Goal: Task Accomplishment & Management: Complete application form

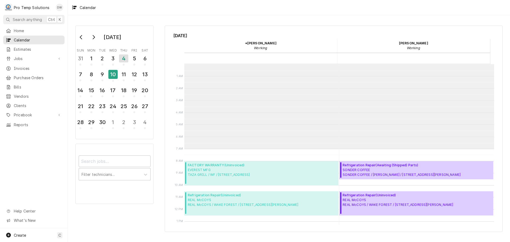
scroll to position [85, 0]
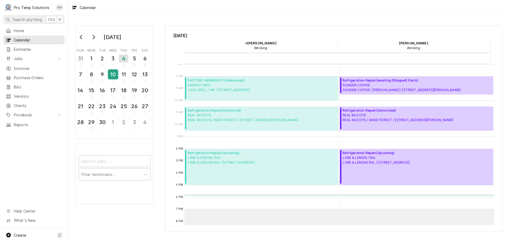
click at [111, 72] on div "10" at bounding box center [112, 74] width 9 height 9
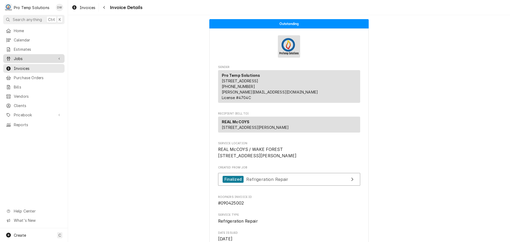
scroll to position [792, 0]
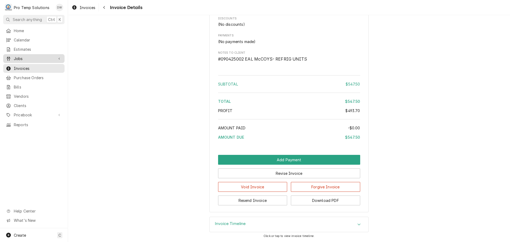
click at [26, 56] on span "Jobs" at bounding box center [34, 59] width 40 height 6
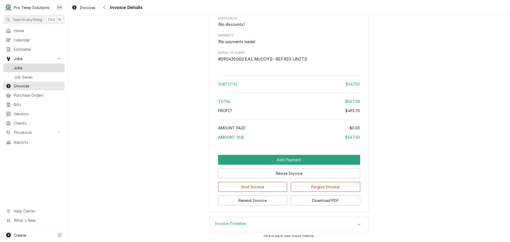
click at [23, 65] on span "Jobs" at bounding box center [38, 68] width 48 height 6
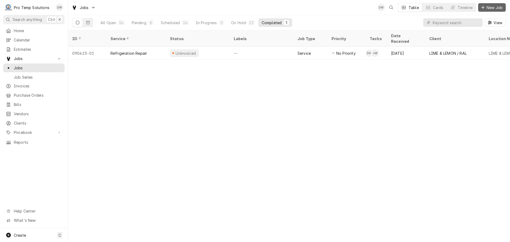
click at [491, 6] on span "New Job" at bounding box center [494, 8] width 18 height 6
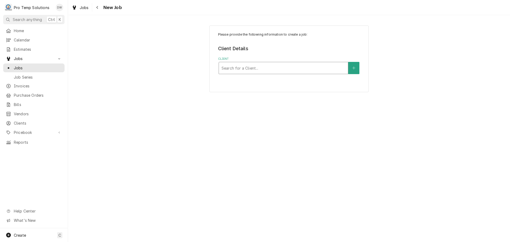
click at [274, 67] on div "Client" at bounding box center [283, 68] width 124 height 10
type input "local"
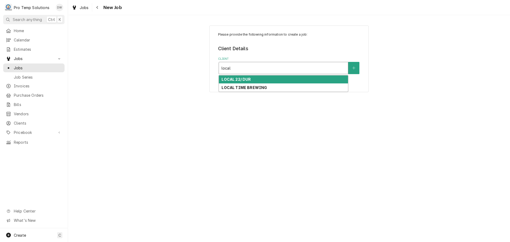
click at [254, 78] on div "LOCAL 22/ DUR" at bounding box center [283, 79] width 129 height 8
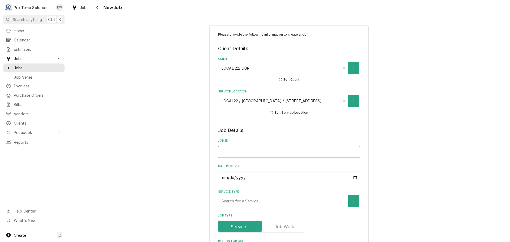
click at [254, 152] on input "Job ID" at bounding box center [289, 152] width 142 height 12
type textarea "x"
type input "0"
type textarea "x"
type input "09"
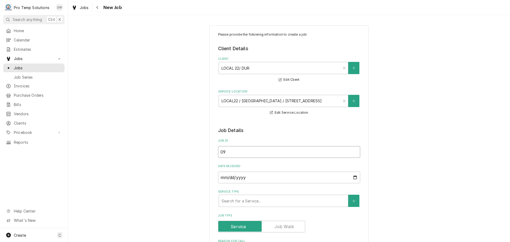
type textarea "x"
type input "091"
type textarea "x"
type input "0910"
type textarea "x"
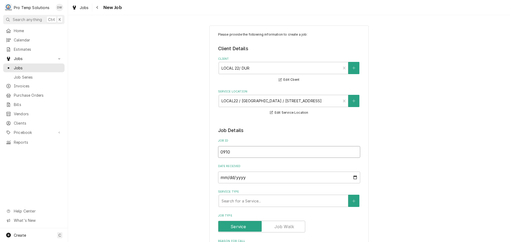
type input "09102"
type textarea "x"
type input "091025"
type textarea "x"
type input "091025-"
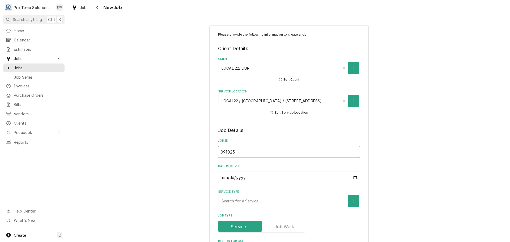
type textarea "x"
type input "091025-0"
type textarea "x"
type input "091025-01"
type textarea "x"
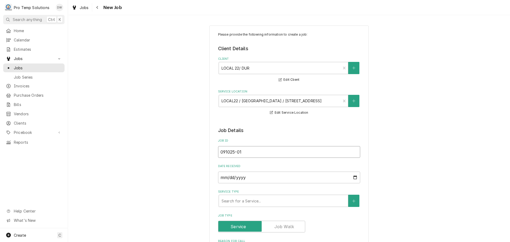
type input "091025-01g"
type textarea "x"
type input "091025-01"
type textarea "x"
type input "091025-01G"
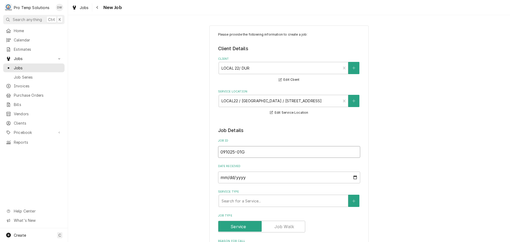
type textarea "x"
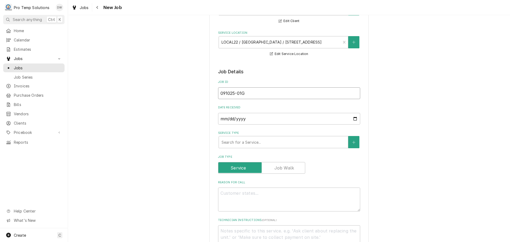
scroll to position [133, 0]
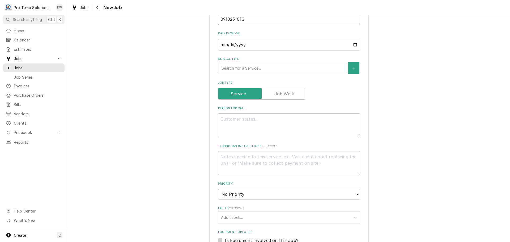
type input "091025-01G"
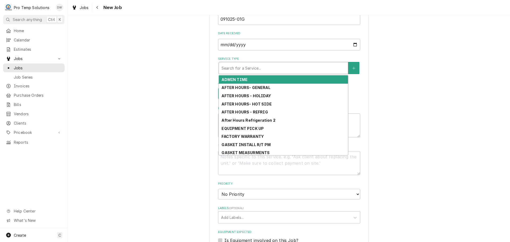
click at [281, 68] on div "Service Type" at bounding box center [283, 68] width 124 height 10
type textarea "x"
type input "G"
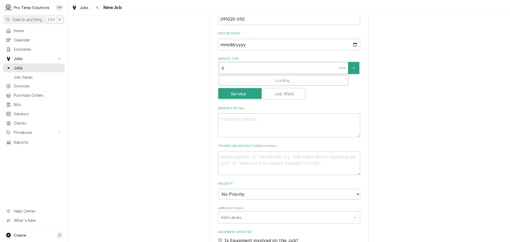
type textarea "x"
type input "GA"
type textarea "x"
type input "GAS"
type textarea "x"
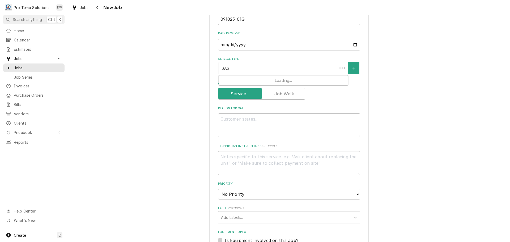
type input "GASK"
type textarea "x"
type input "GASKE"
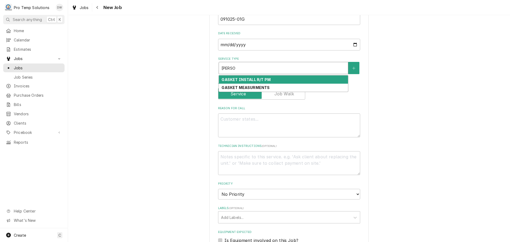
click at [265, 78] on strong "GASKET INSTALL R/T PM" at bounding box center [245, 79] width 49 height 5
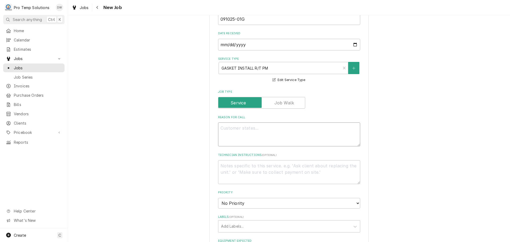
click at [247, 127] on textarea "Reason For Call" at bounding box center [289, 134] width 142 height 24
type textarea "x"
type textarea "I"
type textarea "x"
type textarea "IN"
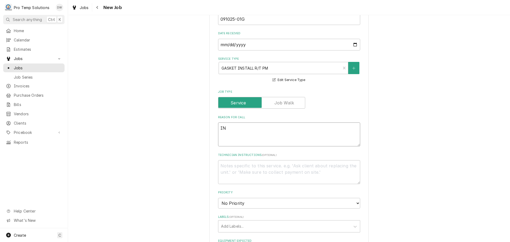
type textarea "x"
type textarea "INS"
type textarea "x"
type textarea "INST"
type textarea "x"
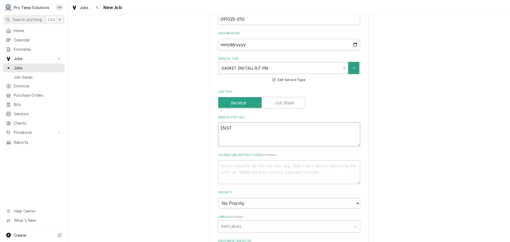
type textarea "INSTA"
type textarea "x"
type textarea "INSTAL"
type textarea "x"
type textarea "INSTALL"
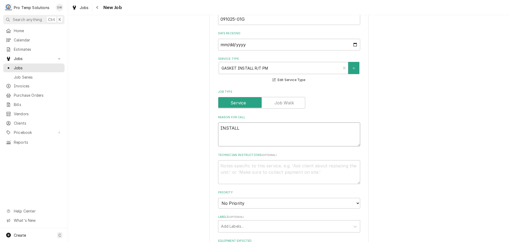
type textarea "x"
type textarea "INSTALL"
type textarea "x"
type textarea "INSTALL 2"
type textarea "x"
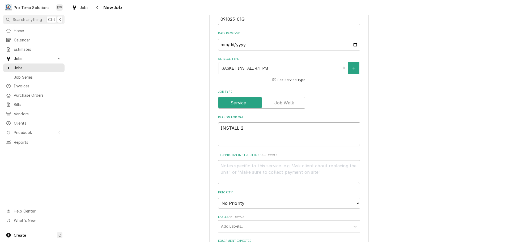
type textarea "INSTALL 2"
type textarea "x"
type textarea "INSTALL 2 G"
type textarea "x"
type textarea "INSTALL 2 GA"
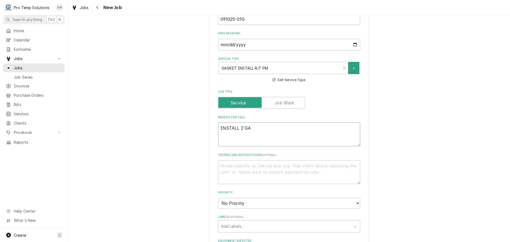
type textarea "x"
type textarea "INSTALL 2 GAS"
type textarea "x"
type textarea "INSTALL 2 GASK"
type textarea "x"
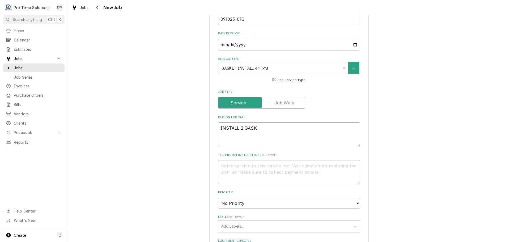
type textarea "INSTALL 2 GASKE"
type textarea "x"
type textarea "INSTALL 2 GASKET"
type textarea "x"
type textarea "INSTALL 2 GASKETS"
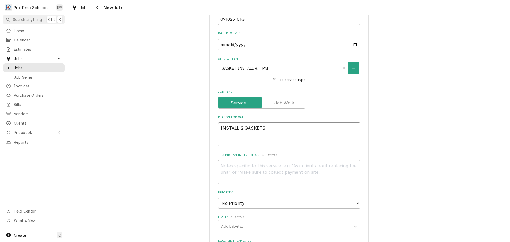
type textarea "x"
type textarea "INSTALL 2 GASKETS"
type textarea "x"
type textarea "INSTALL 2 GASKETS O"
type textarea "x"
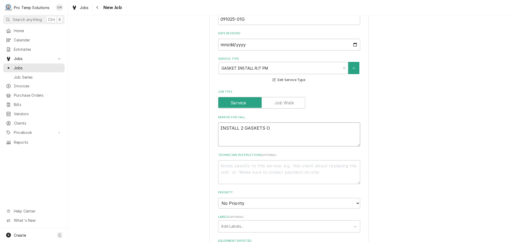
type textarea "INSTALL 2 GASKETS OR"
type textarea "x"
type textarea "INSTALL 2 GASKETS ORD"
type textarea "x"
type textarea "INSTALL 2 GASKETS ORDE"
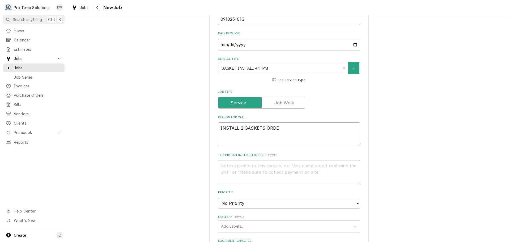
type textarea "x"
type textarea "INSTALL 2 GASKETS ORDER"
type textarea "x"
type textarea "INSTALL 2 GASKETS ORDERE"
type textarea "x"
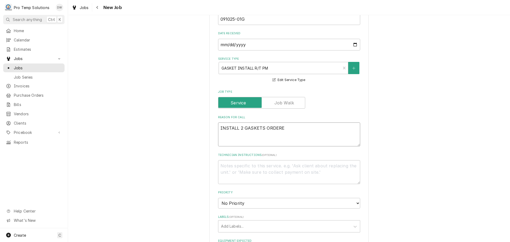
type textarea "INSTALL 2 GASKETS ORDERED"
type textarea "x"
type textarea "INSTALL 2 GASKETS ORDERED"
type textarea "x"
type textarea "INSTALL 2 GASKETS ORDERED O"
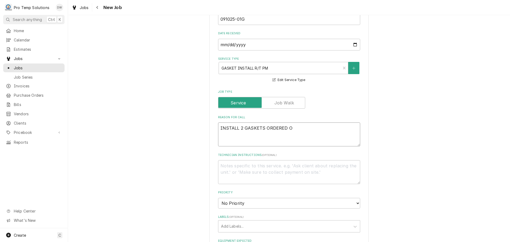
type textarea "x"
type textarea "INSTALL 2 GASKETS ORDERED ON"
type textarea "x"
type textarea "INSTALL 2 GASKETS ORDERED ON"
type textarea "x"
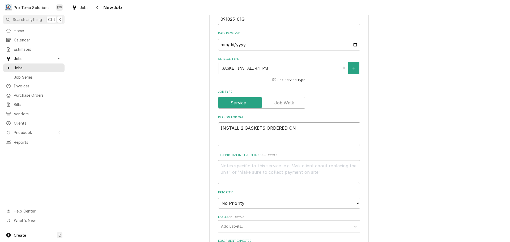
type textarea "INSTALL 2 GASKETS ORDERED ON 0"
type textarea "x"
type textarea "INSTALL 2 GASKETS ORDERED ON 09"
type textarea "x"
type textarea "INSTALL 2 GASKETS ORDERED ON 09/"
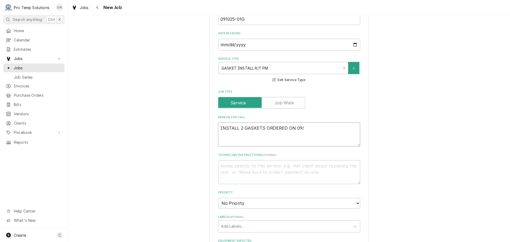
type textarea "x"
type textarea "INSTALL 2 GASKETS ORDERED ON 09/0"
type textarea "x"
type textarea "INSTALL 2 GASKETS ORDERED ON 09/03"
type textarea "x"
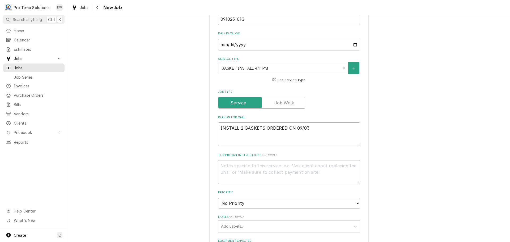
type textarea "INSTALL 2 GASKETS ORDERED ON 09/03/"
type textarea "x"
type textarea "INSTALL 2 GASKETS ORDERED ON 09/03/2"
type textarea "x"
type textarea "INSTALL 2 GASKETS ORDERED ON 09/03/25"
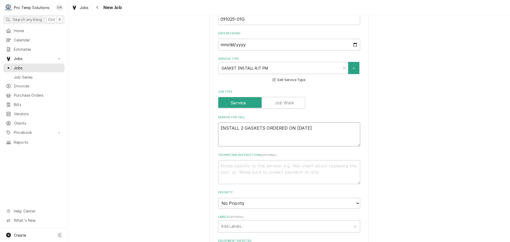
type textarea "x"
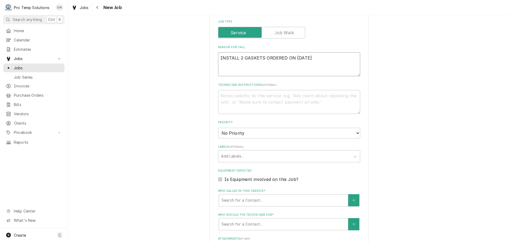
scroll to position [212, 0]
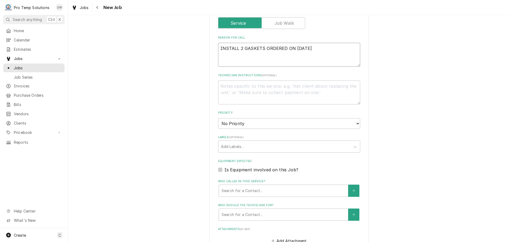
type textarea "INSTALL 2 GASKETS ORDERED ON 09/03/25"
click at [258, 93] on textarea "Technician Instructions ( optional )" at bounding box center [289, 92] width 142 height 24
type textarea "x"
type textarea "P"
type textarea "x"
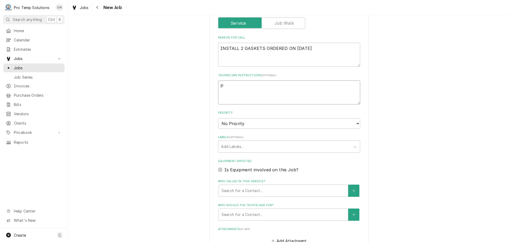
type textarea "PL"
type textarea "x"
type textarea "PLE"
type textarea "x"
type textarea "PLEA"
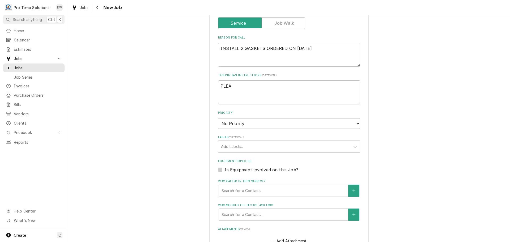
type textarea "x"
type textarea "PLEAS"
type textarea "x"
type textarea "PLEASE"
type textarea "x"
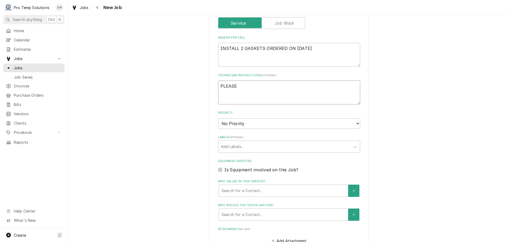
type textarea "PLEASE"
type textarea "x"
type textarea "PLEASE A"
type textarea "x"
type textarea "PLEASE AD"
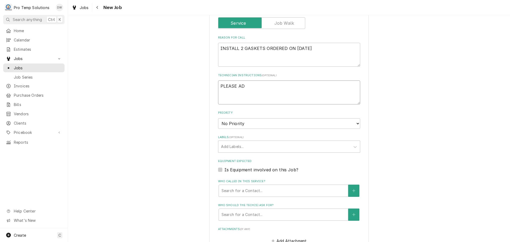
type textarea "x"
type textarea "PLEASE ADD"
type textarea "x"
type textarea "PLEASE ADD"
type textarea "x"
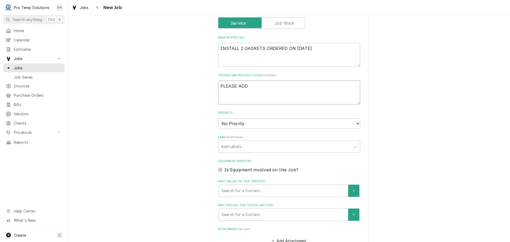
type textarea "PLEASE ADD E"
type textarea "x"
type textarea "PLEASE ADD EU"
type textarea "x"
type textarea "PLEASE ADD E"
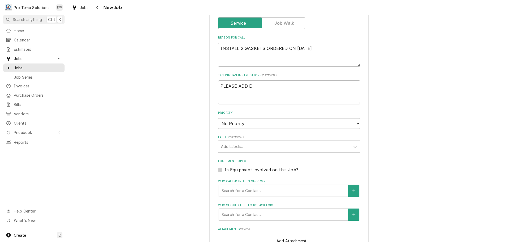
type textarea "x"
type textarea "PLEASE ADD EU"
type textarea "x"
type textarea "PLEASE ADD EUQ"
type textarea "x"
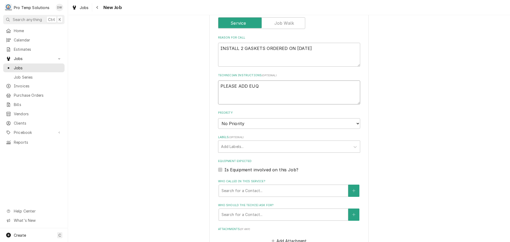
type textarea "PLEASE ADD EUQU"
type textarea "x"
type textarea "PLEASE ADD EUQUI"
type textarea "x"
type textarea "PLEASE ADD EUQUIP"
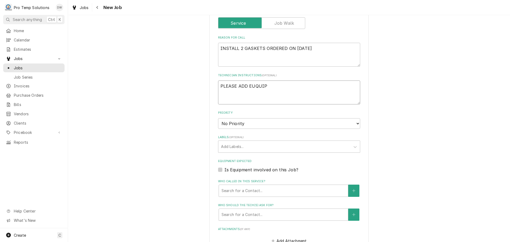
type textarea "x"
type textarea "PLEASE ADD EUQUIP"
type textarea "x"
type textarea "PLEASE ADD EUQUIP T"
type textarea "x"
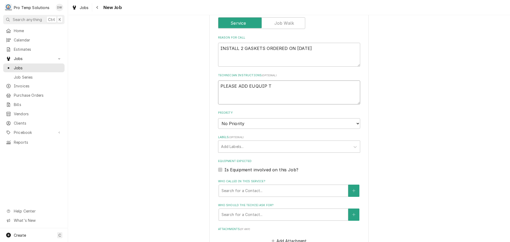
type textarea "PLEASE ADD EUQUIP TO"
type textarea "x"
type textarea "PLEASE ADD EUQUIP TO"
type textarea "x"
type textarea "PLEASE ADD EUQUIP TO C"
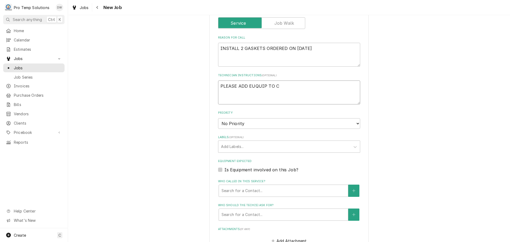
type textarea "x"
type textarea "PLEASE ADD EUQUIP TO CA"
type textarea "x"
type textarea "PLEASE ADD EUQUIP TO CAL"
type textarea "x"
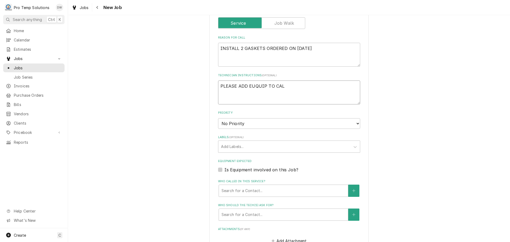
type textarea "PLEASE ADD EUQUIP TO CALL"
type textarea "x"
type textarea "PLEASE ADD EUQUIP TO CALL"
type textarea "x"
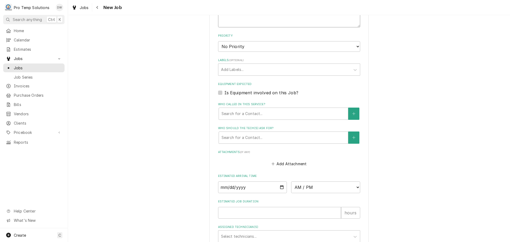
scroll to position [292, 0]
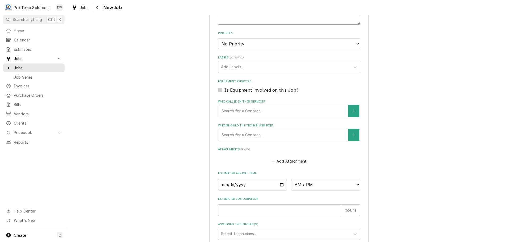
type textarea "PLEASE ADD EUQUIP TO CALL"
click at [280, 184] on input "Date" at bounding box center [252, 185] width 69 height 12
type input "2025-09-10"
type textarea "x"
click at [354, 183] on select "AM / PM 6:00 AM 6:15 AM 6:30 AM 6:45 AM 7:00 AM 7:15 AM 7:30 AM 7:45 AM 8:00 AM…" at bounding box center [325, 185] width 69 height 12
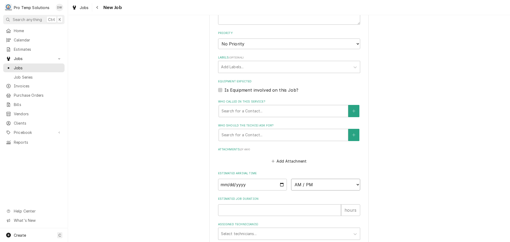
select select "08:30:00"
click at [291, 179] on select "AM / PM 6:00 AM 6:15 AM 6:30 AM 6:45 AM 7:00 AM 7:15 AM 7:30 AM 7:45 AM 8:00 AM…" at bounding box center [325, 185] width 69 height 12
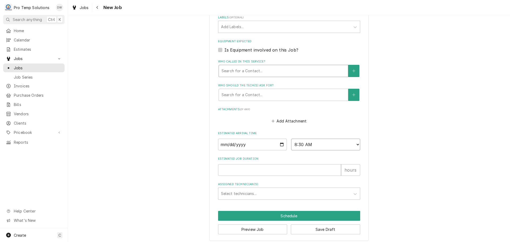
scroll to position [336, 0]
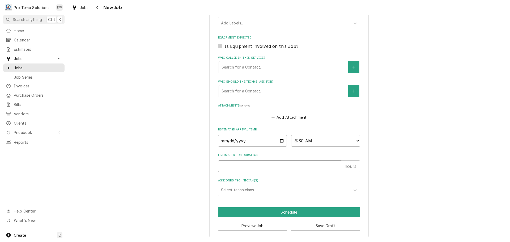
click at [280, 167] on input "Estimated Job Duration" at bounding box center [279, 166] width 123 height 12
type textarea "x"
type input "1"
type textarea "x"
type input "1"
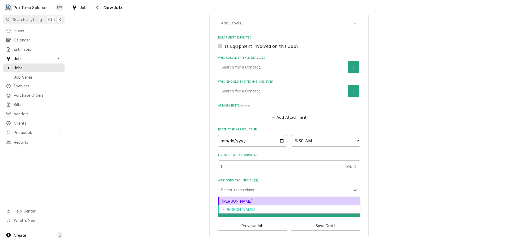
click at [268, 191] on div "Assigned Technician(s)" at bounding box center [284, 190] width 127 height 10
click at [258, 201] on div "Dakota Williams" at bounding box center [288, 201] width 141 height 8
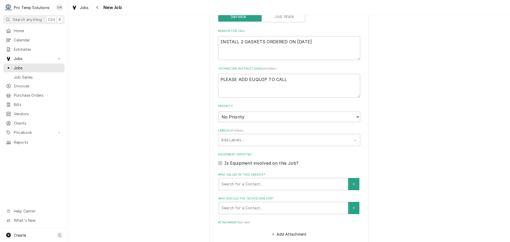
scroll to position [177, 0]
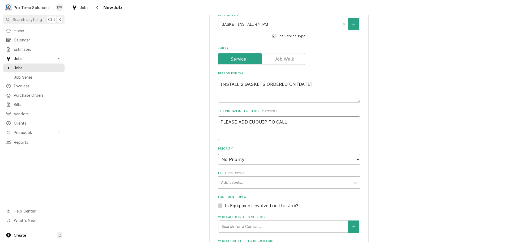
click at [308, 123] on textarea "PLEASE ADD EUQUIP TO CALL" at bounding box center [289, 128] width 142 height 24
type textarea "x"
type textarea "PLEASE ADD EUQUIP TO CALL"
type textarea "x"
type textarea "PLEASE ADD EUQUIP TO CALL ("
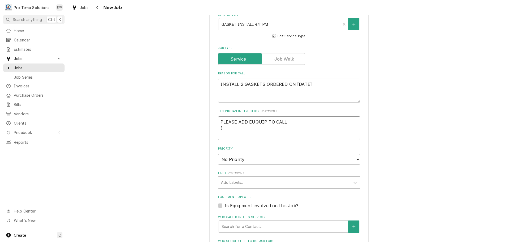
type textarea "x"
type textarea "PLEASE ADD EUQUIP TO CALL (P"
type textarea "x"
type textarea "PLEASE ADD EUQUIP TO CALL (PT"
type textarea "x"
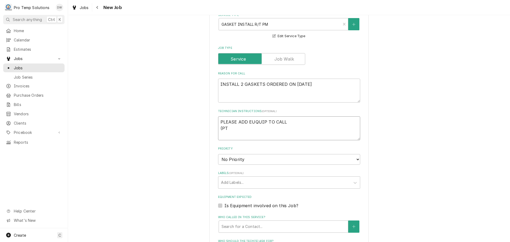
type textarea "PLEASE ADD EUQUIP TO CALL (PT"
type textarea "x"
type textarea "PLEASE ADD EUQUIP TO CALL (PT #"
type textarea "x"
type textarea "PLEASE ADD EUQUIP TO CALL (PT #2"
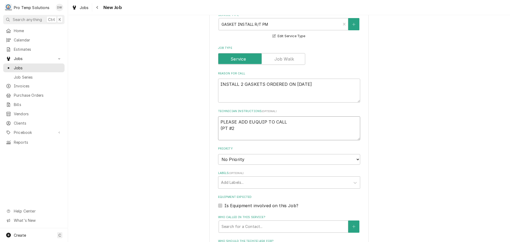
type textarea "x"
type textarea "PLEASE ADD EUQUIP TO CALL (PT #21"
type textarea "x"
type textarea "PLEASE ADD EUQUIP TO CALL (PT #210"
type textarea "x"
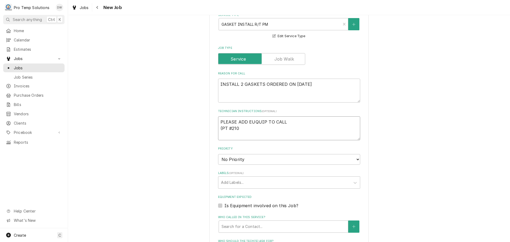
type textarea "PLEASE ADD EUQUIP TO CALL (PT #2106"
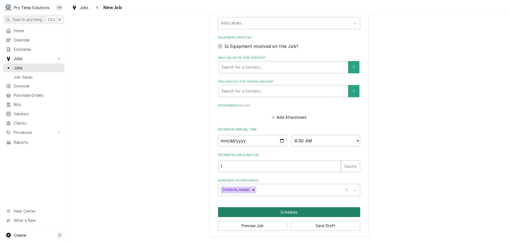
click at [287, 210] on button "Schedule" at bounding box center [289, 212] width 142 height 10
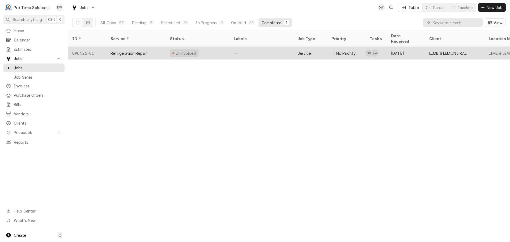
click at [263, 47] on div "—" at bounding box center [261, 53] width 64 height 13
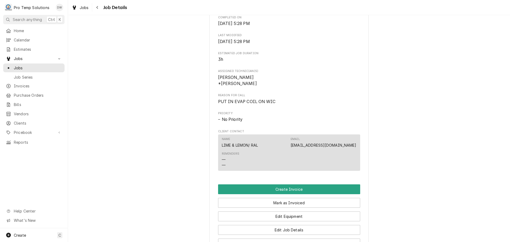
scroll to position [345, 0]
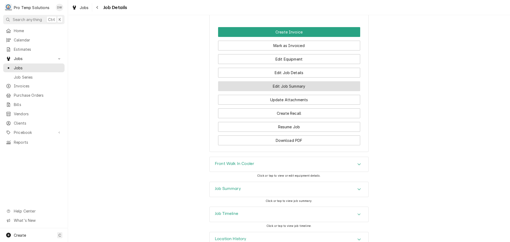
click at [285, 91] on button "Edit Job Summary" at bounding box center [289, 86] width 142 height 10
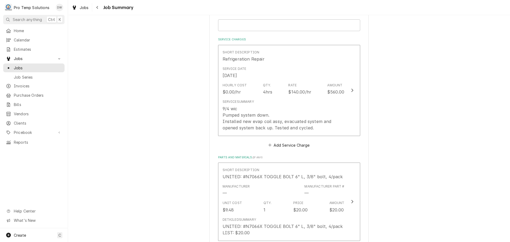
scroll to position [133, 0]
click at [251, 27] on input "Suggested Invoice ID ( if you have it )" at bounding box center [289, 25] width 142 height 12
type textarea "x"
type input "#"
type textarea "x"
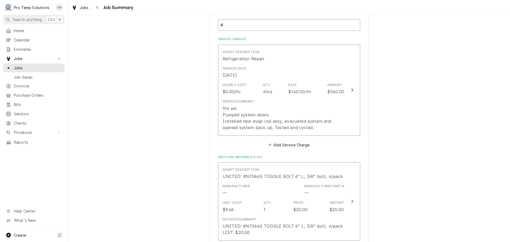
type input "#L"
type textarea "x"
type input "#LI"
type textarea "x"
type input "#LIM"
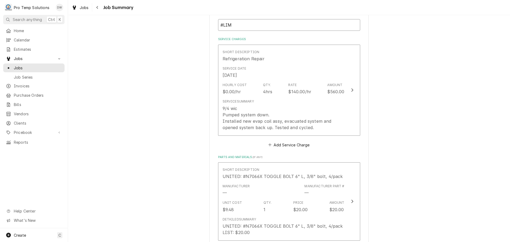
type textarea "x"
type input "#LIME"
type textarea "x"
type input "#[PERSON_NAME]"
type textarea "x"
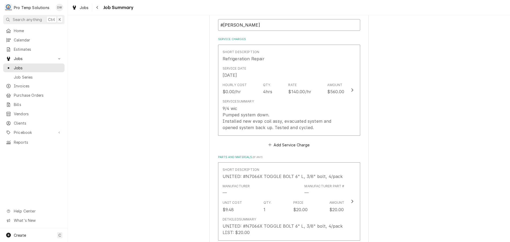
type input "#LIMERA"
type textarea "x"
type input "#LIMERAL"
type textarea "x"
type input "#LIMERALE"
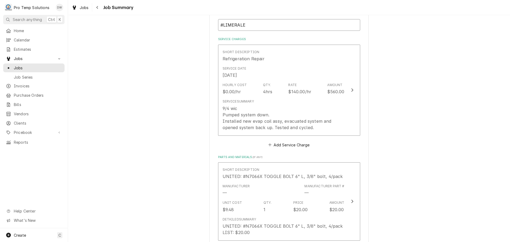
type textarea "x"
type input "#LIMERALEV"
type textarea "x"
type input "#LIMERALEVA"
type textarea "x"
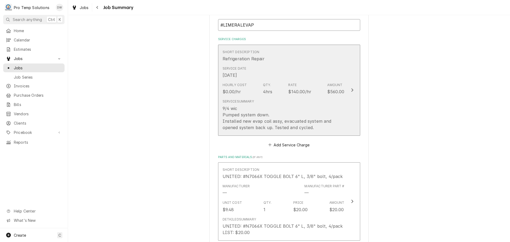
type input "#LIMERALEVAP"
click at [351, 88] on icon "Update Line Item" at bounding box center [352, 90] width 3 height 4
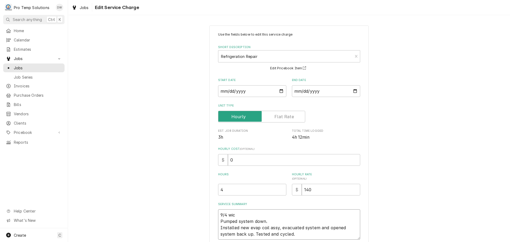
click at [239, 213] on textarea "9/4 wic Pumped system down. Installed new evap coil assy, evacuated system and …" at bounding box center [289, 224] width 142 height 30
type textarea "x"
type textarea "9/4 wic Pumped system down. Installed new evap coil assy, evacuated system and …"
type textarea "x"
type textarea "9/4 wic 1 Pumped system down. Installed new evap coil assy, evacuated system an…"
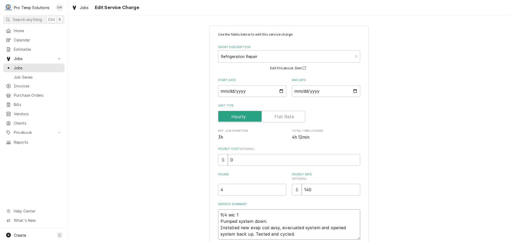
type textarea "x"
type textarea "9/4 wic 11 Pumped system down. Installed new evap coil assy, evacuated system a…"
type textarea "x"
type textarea "9/4 wic 115 Pumped system down. Installed new evap coil assy, evacuated system …"
type textarea "x"
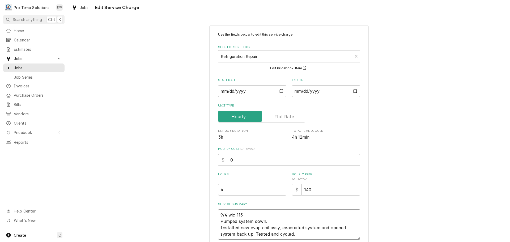
type textarea "9/4 wic 115- Pumped system down. Installed new evap coil assy, evacuated system…"
type textarea "x"
type textarea "9/4 wic 115-5 Pumped system down. Installed new evap coil assy, evacuated syste…"
type textarea "x"
type textarea "9/4 wic 115-53 Pumped system down. Installed new evap coil assy, evacuated syst…"
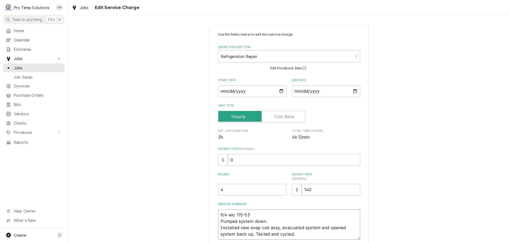
type textarea "x"
type textarea "9/4 wic 115-530 Pumped system down. Installed new evap coil assy, evacuated sys…"
type textarea "x"
type textarea "9/4 wic 115-530 Pumped system down. Installed new evap coil assy, evacuated sys…"
type textarea "x"
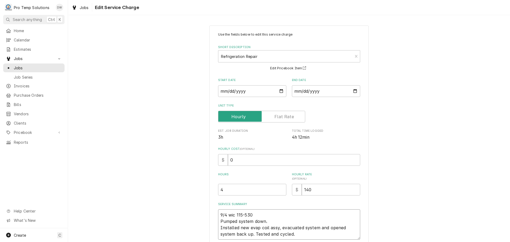
type textarea "9/4 wic 115-530 K Pumped system down. Installed new evap coil assy, evacuated s…"
type textarea "x"
type textarea "9/4 wic 115-530 KE Pumped system down. Installed new evap coil assy, evacuated …"
type textarea "x"
type textarea "9/4 wic 115-530 KEV Pumped system down. Installed new evap coil assy, evacuated…"
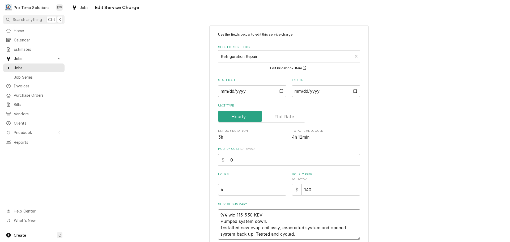
type textarea "x"
type textarea "9/4 wic 115-530 KEVI Pumped system down. Installed new evap coil assy, evacuate…"
type textarea "x"
type textarea "9/4 wic 115-530 KEVIN Pumped system down. Installed new evap coil assy, evacuat…"
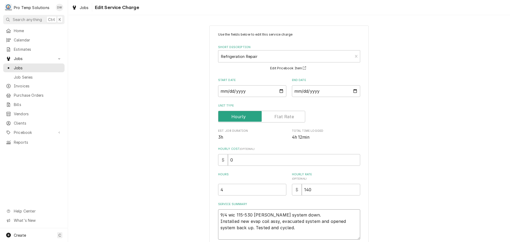
type textarea "x"
type textarea "9/4 wic 115-530 KEVIN Pumped system down. Installed new evap coil assy, evacuat…"
type textarea "x"
type textarea "9/4 wic 115-530 KEVIN 1 Pumped system down. Installed new evap coil assy, evacu…"
type textarea "x"
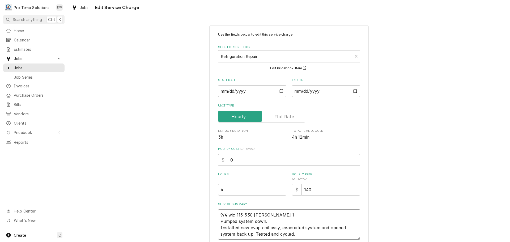
type textarea "9/4 wic 115-530 KEVIN 11 Pumped system down. Installed new evap coil assy, evac…"
type textarea "x"
type textarea "9/4 wic 115-530 KEVIN 115 Pumped system down. Installed new evap coil assy, eva…"
type textarea "x"
type textarea "9/4 wic 115-530 KEVIN 115- Pumped system down. Installed new evap coil assy, ev…"
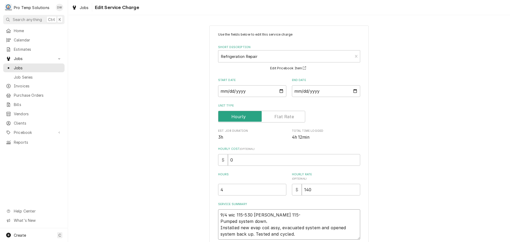
type textarea "x"
type textarea "9/4 wic 115-530 KEVIN 115-5 Pumped system down. Installed new evap coil assy, e…"
type textarea "x"
type textarea "9/4 wic 115-530 KEVIN 115-52 Pumped system down. Installed new evap coil assy, …"
type textarea "x"
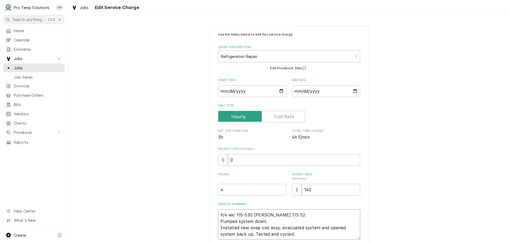
type textarea "9/4 wic 115-530 KEVIN 115-525 Pumped system down. Installed new evap coil assy,…"
type textarea "x"
type textarea "9/4 wic 115-530 KEVIN 115-525 Pumped system down. Installed new evap coil assy,…"
type textarea "x"
type textarea "9/4 wic 115-530 KEVIN 115-525 K Pumped system down. Installed new evap coil ass…"
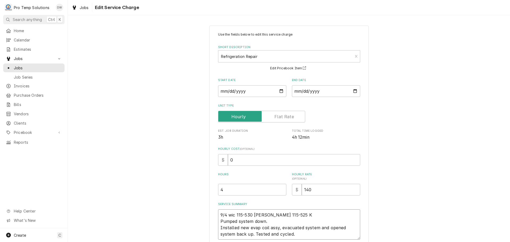
type textarea "x"
type textarea "9/4 wic 115-530 KEVIN 115-525 KO Pumped system down. Installed new evap coil as…"
type textarea "x"
type textarea "9/4 wic 115-530 KEVIN 115-525 KOT Pumped system down. Installed new evap coil a…"
type textarea "x"
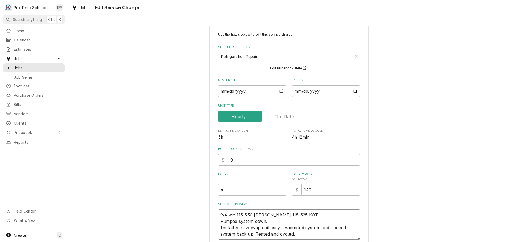
type textarea "9/4 wic 115-530 KEVIN 115-525 KOTY Pumped system down. Installed new evap coil …"
type textarea "x"
type textarea "9/4 wic 115-530 KEVIN 115-525 KOTY Pumped system down. Installed new evap coil …"
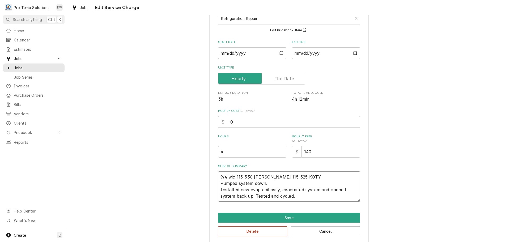
scroll to position [44, 0]
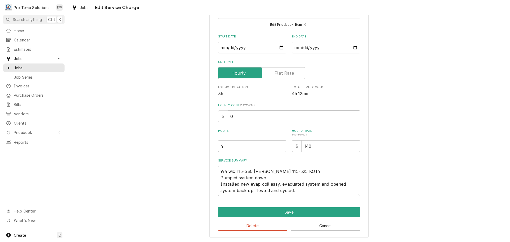
click at [242, 118] on input "0" at bounding box center [294, 116] width 132 height 12
type textarea "x"
type input "1"
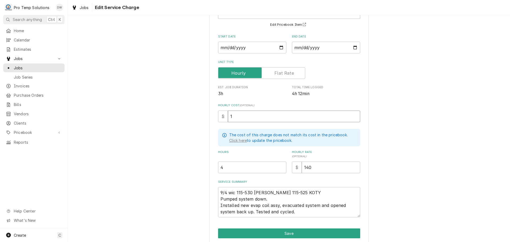
type textarea "x"
type input "18"
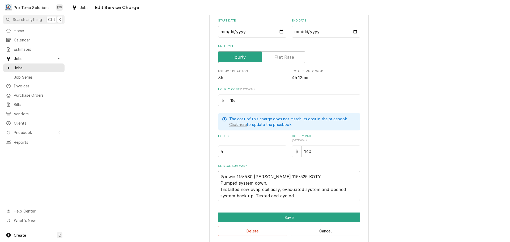
scroll to position [64, 0]
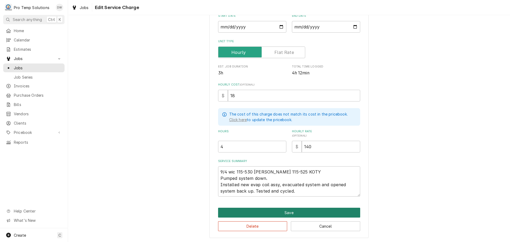
click at [288, 213] on button "Save" at bounding box center [289, 213] width 142 height 10
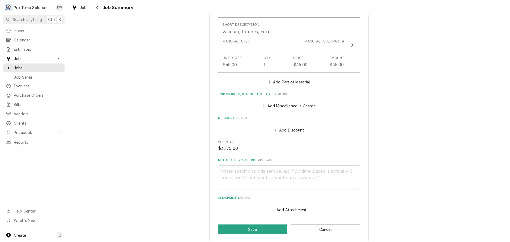
scroll to position [478, 0]
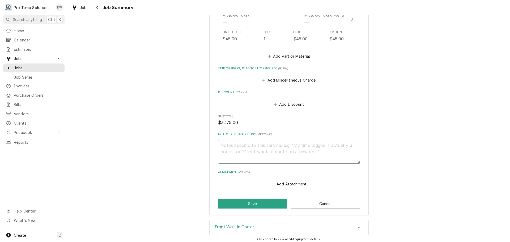
click at [220, 144] on textarea "Notes to Dispatcher(s) ( optional )" at bounding box center [289, 152] width 142 height 24
type textarea "x"
type textarea "#"
type textarea "x"
type textarea "#L"
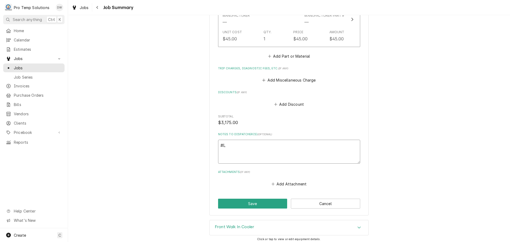
type textarea "x"
type textarea "#LI"
type textarea "x"
type textarea "#LIM"
type textarea "x"
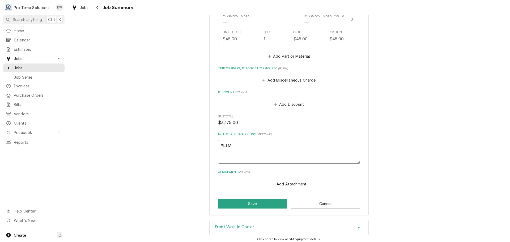
type textarea "#LIME"
type textarea "x"
type textarea "#LIMER"
type textarea "x"
type textarea "#LIMERA"
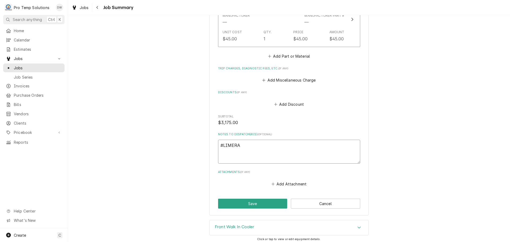
type textarea "x"
type textarea "#LIMERAL"
type textarea "x"
type textarea "#LIMERALE"
type textarea "x"
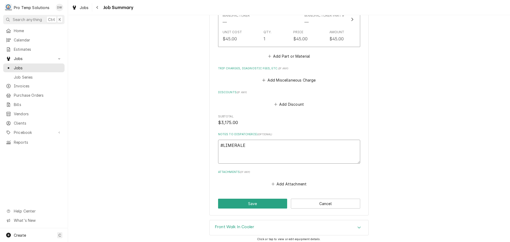
type textarea "#LIMERALEV"
type textarea "x"
type textarea "#LIMERALEVA"
type textarea "x"
type textarea "#LIMERALEVAP"
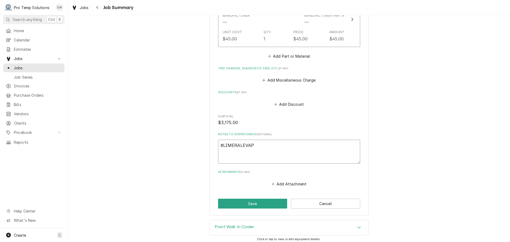
type textarea "x"
type textarea "#LIMERALEVAP"
type textarea "x"
type textarea "#LIMERALEVAP L"
type textarea "x"
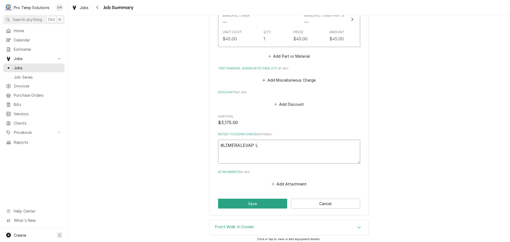
type textarea "#LIMERALEVAP LI"
type textarea "x"
type textarea "#LIMERALEVAP LIM"
type textarea "x"
type textarea "#LIMERALEVAP LIME"
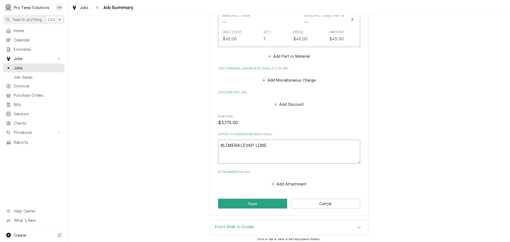
type textarea "x"
type textarea "#LIMERALEVAP LIME/"
type textarea "x"
type textarea "#LIMERALEVAP LIME/R"
type textarea "x"
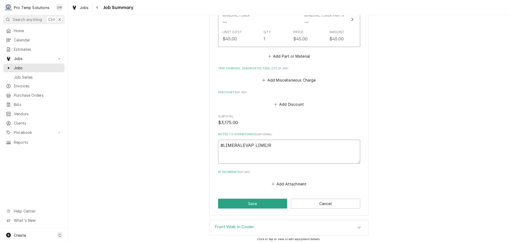
type textarea "#LIMERALEVAP LIME/RA"
type textarea "x"
type textarea "#LIMERALEVAP LIME/RAL"
type textarea "x"
type textarea "#LIMERALEVAP LIME/RAL-"
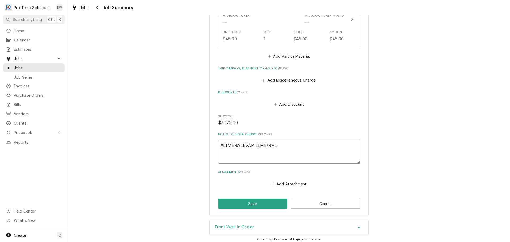
type textarea "x"
type textarea "#LIMERALEVAP LIME/RAL-"
type textarea "x"
type textarea "#LIMERALEVAP LIME/RAL- E"
type textarea "x"
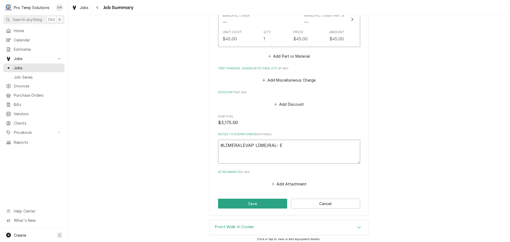
type textarea "#LIMERALEVAP LIME/RAL- EV"
type textarea "x"
type textarea "#LIMERALEVAP LIME/RAL- EVA"
type textarea "x"
type textarea "#LIMERALEVAP LIME/RAL- EVAP"
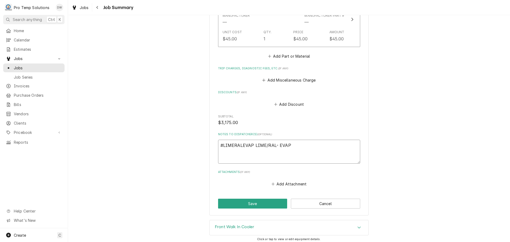
type textarea "x"
type textarea "#LIMERALEVAP LIME/RAL- EVAP"
type textarea "x"
type textarea "#LIMERALEVAP LIME/RAL- EVAP A"
type textarea "x"
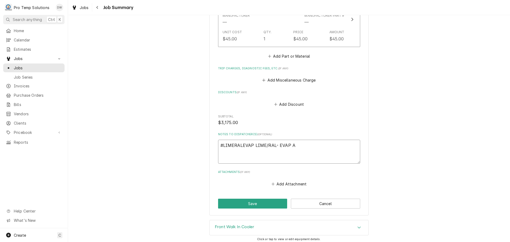
type textarea "#LIMERALEVAP LIME/RAL- EVAP AS"
type textarea "x"
type textarea "#LIMERALEVAP LIME/RAL- EVAP ASS"
type textarea "x"
type textarea "#LIMERALEVAP LIME/RAL- EVAP ASSY"
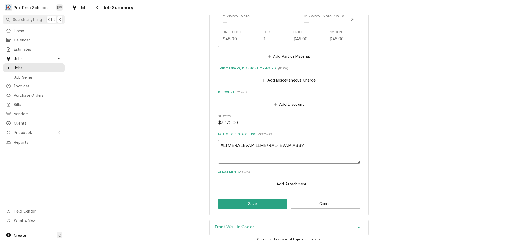
type textarea "x"
type textarea "#LIMERALEVAP LIME/RAL- EVAP ASSY"
type textarea "x"
type textarea "#LIMERALEVAP LIME/RAL- EVAP ASSY I"
type textarea "x"
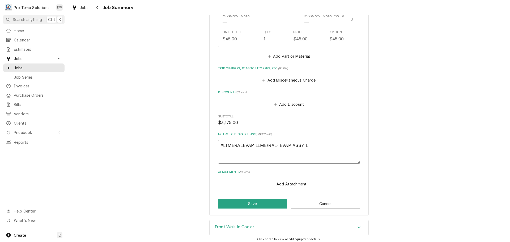
type textarea "#LIMERALEVAP LIME/RAL- EVAP ASSY IN"
type textarea "x"
type textarea "#LIMERALEVAP LIME/RAL- EVAP ASSY INS"
type textarea "x"
type textarea "#LIMERALEVAP LIME/RAL- EVAP ASSY INST"
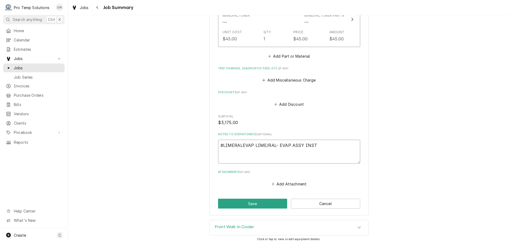
type textarea "x"
type textarea "#LIMERALEVAP LIME/RAL- EVAP ASSY INSTA"
type textarea "x"
type textarea "#LIMERALEVAP LIME/RAL- EVAP ASSY INSTAL"
type textarea "x"
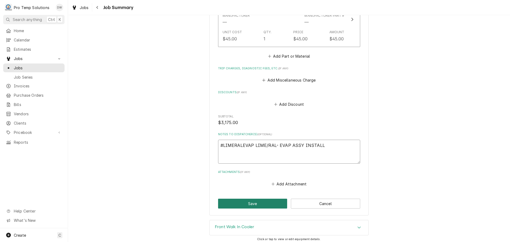
type textarea "#LIMERALEVAP LIME/RAL- EVAP ASSY INSTALL"
click at [254, 203] on button "Save" at bounding box center [252, 204] width 69 height 10
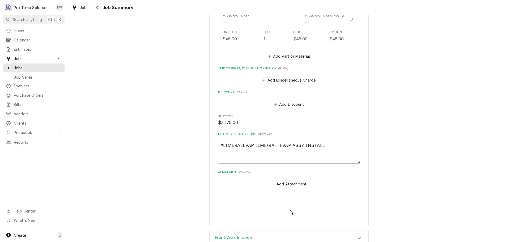
type textarea "x"
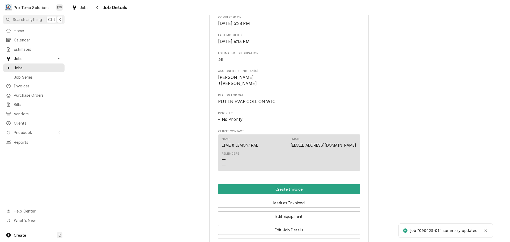
scroll to position [265, 0]
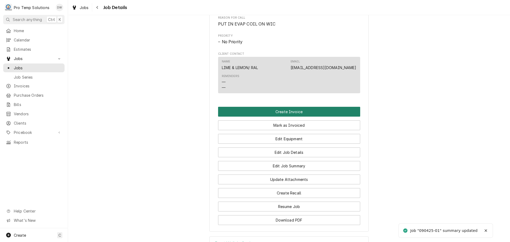
click at [281, 116] on button "Create Invoice" at bounding box center [289, 112] width 142 height 10
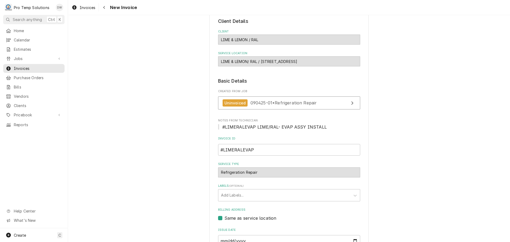
scroll to position [105, 0]
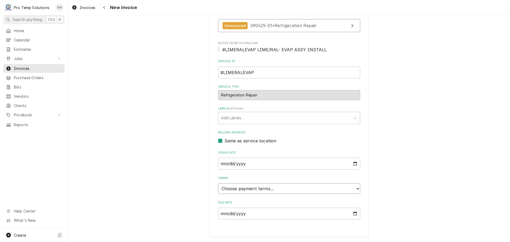
click at [234, 187] on select "Choose payment terms... Same Day Net 7 Net 14 Net 21 Net 30 Net 45 Net 60 Net 90" at bounding box center [289, 188] width 142 height 11
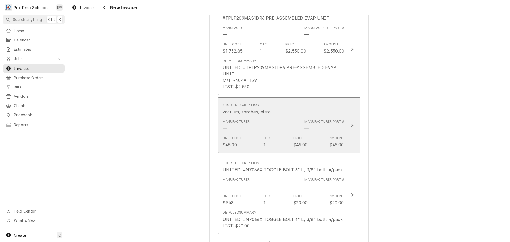
scroll to position [609, 0]
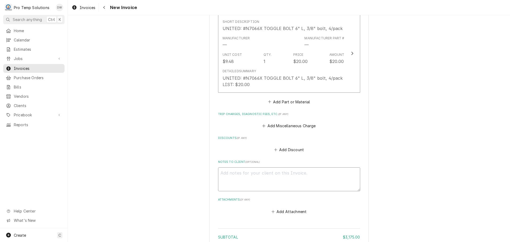
click at [229, 174] on textarea "Notes to Client ( optional )" at bounding box center [289, 179] width 142 height 24
type textarea "x"
type textarea "#"
type textarea "x"
type textarea "#L"
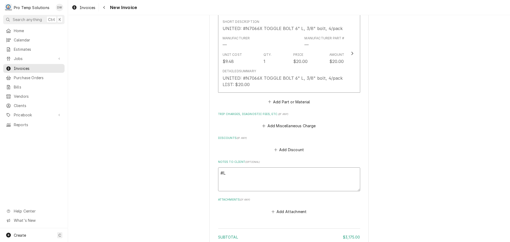
type textarea "x"
type textarea "#LI"
type textarea "x"
type textarea "#LIM"
type textarea "x"
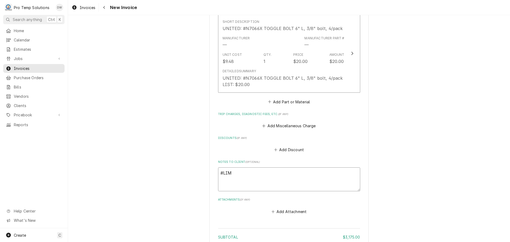
type textarea "#LIME"
type textarea "x"
type textarea "#[PERSON_NAME]"
type textarea "x"
type textarea "#LIMERA"
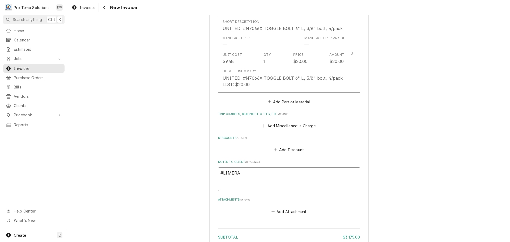
type textarea "x"
type textarea "#LIMERAL"
type textarea "x"
type textarea "#LIMERALE"
type textarea "x"
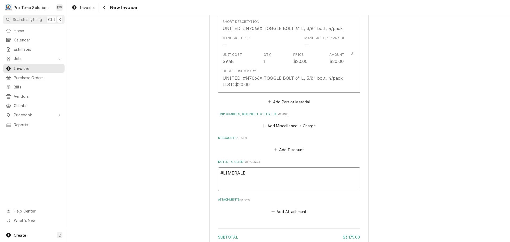
type textarea "#LIMERALEV"
type textarea "x"
type textarea "#LIMERALEVA"
type textarea "x"
type textarea "#LIMERALEVAP"
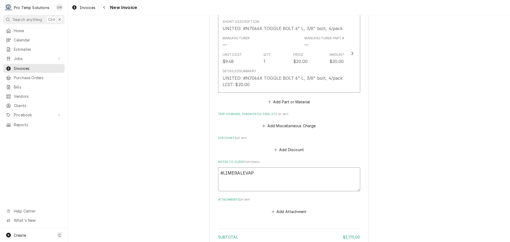
type textarea "x"
type textarea "#LIMERALEVAP"
type textarea "x"
type textarea "#LIMERALEVAP L"
type textarea "x"
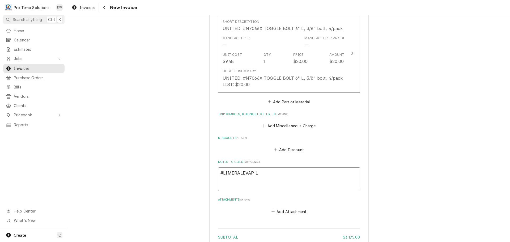
type textarea "#LIMERALEVAP LI"
type textarea "x"
type textarea "#LIMERALEVAP LIM"
type textarea "x"
type textarea "#LIMERALEVAP LIME"
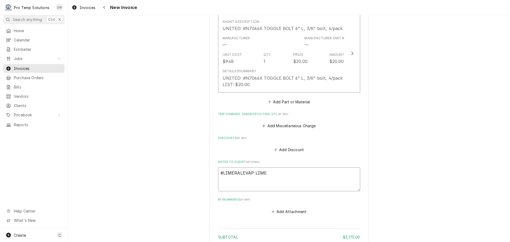
type textarea "x"
type textarea "#LIMERALEVAP LIME/"
type textarea "x"
type textarea "#LIMERALEVAP LIME/R"
type textarea "x"
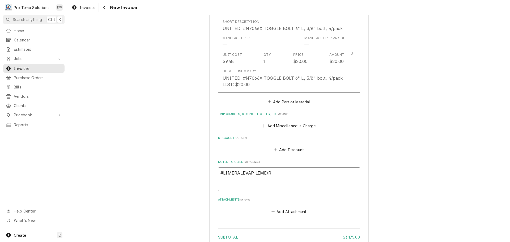
type textarea "#LIMERALEVAP LIME/RA"
type textarea "x"
type textarea "#LIMERALEVAP LIME/RAL"
type textarea "x"
type textarea "#LIMERALEVAP LIME/RAL-"
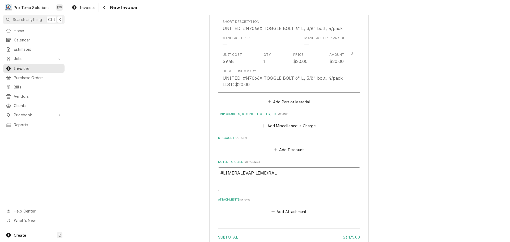
type textarea "x"
type textarea "#LIMERALEVAP LIME/RAL-"
type textarea "x"
type textarea "#LIMERALEVAP LIME/RAL- E"
type textarea "x"
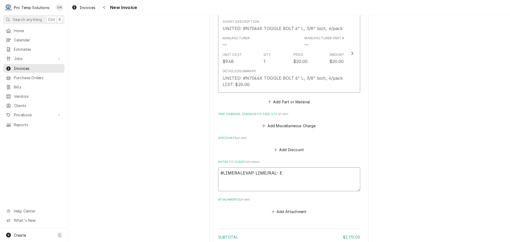
type textarea "#LIMERALEVAP LIME/RAL- EV"
type textarea "x"
type textarea "#LIMERALEVAP LIME/RAL- EVA"
type textarea "x"
type textarea "#LIMERALEVAP LIME/RAL- EVAP"
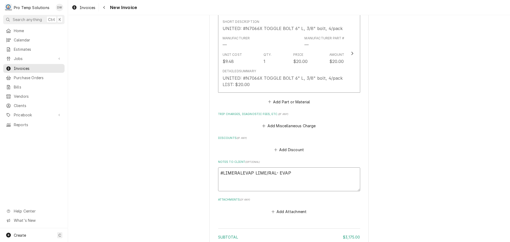
type textarea "x"
type textarea "#LIMERALEVAP LIME/RAL- EVAP"
type textarea "x"
type textarea "#LIMERALEVAP LIME/RAL- EVAP A"
type textarea "x"
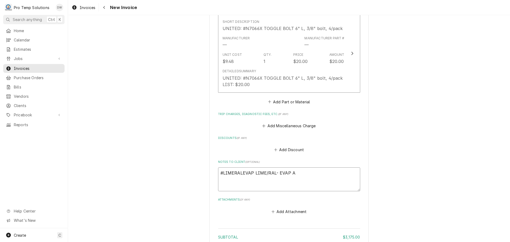
type textarea "#LIMERALEVAP LIME/RAL- EVAP AS"
type textarea "x"
type textarea "#LIMERALEVAP LIME/RAL- EVAP ASS"
type textarea "x"
type textarea "#LIMERALEVAP LIME/RAL- EVAP ASSY"
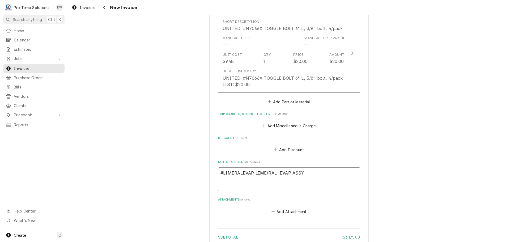
type textarea "x"
type textarea "#LIMERALEVAP LIME/RAL- EVAP ASSY"
type textarea "x"
type textarea "#LIMERALEVAP LIME/RAL- EVAP ASSY I"
type textarea "x"
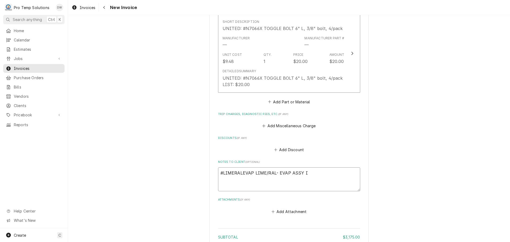
type textarea "#LIMERALEVAP LIME/RAL- EVAP ASSY IN"
type textarea "x"
type textarea "#LIMERALEVAP LIME/RAL- EVAP ASSY INS"
type textarea "x"
type textarea "#LIMERALEVAP LIME/RAL- EVAP ASSY INST"
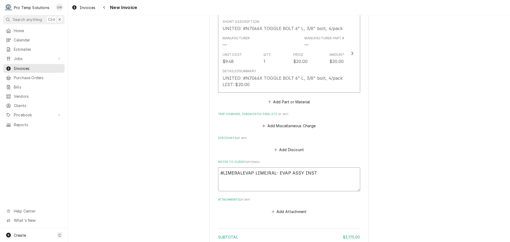
type textarea "x"
type textarea "#LIMERALEVAP LIME/RAL- EVAP ASSY INSTA"
type textarea "x"
type textarea "#LIMERALEVAP LIME/RAL- EVAP ASSY INSTAL"
type textarea "x"
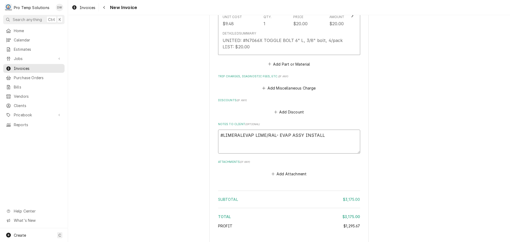
scroll to position [683, 0]
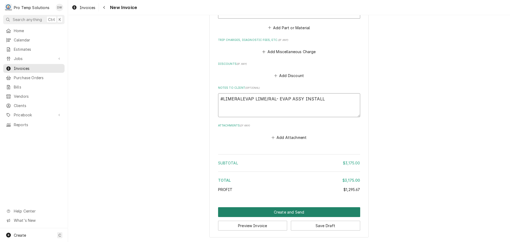
type textarea "#LIMERALEVAP LIME/RAL- EVAP ASSY INSTALL"
click at [286, 212] on button "Create and Send" at bounding box center [289, 212] width 142 height 10
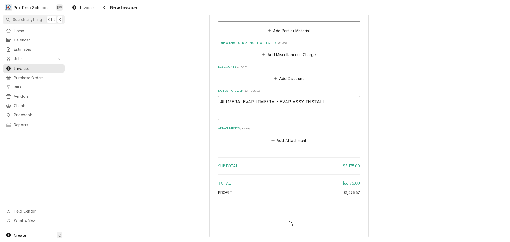
scroll to position [680, 0]
type textarea "x"
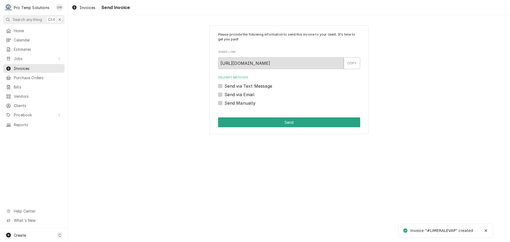
click at [224, 95] on label "Send via Email" at bounding box center [239, 94] width 30 height 6
click at [224, 95] on input "Send via Email" at bounding box center [295, 97] width 142 height 12
checkbox input "true"
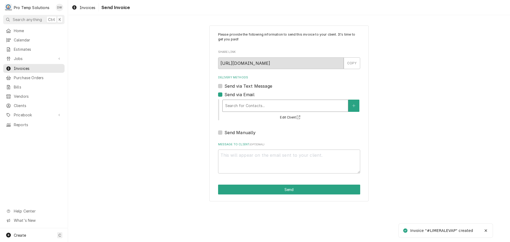
click at [259, 107] on div "Delivery Methods" at bounding box center [285, 106] width 120 height 10
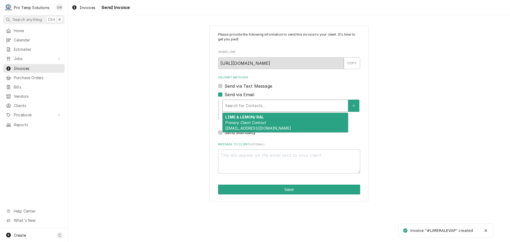
click at [259, 126] on div "LIME & LEMON/ RAL Primary Client Contact [EMAIL_ADDRESS][DOMAIN_NAME]" at bounding box center [284, 122] width 125 height 19
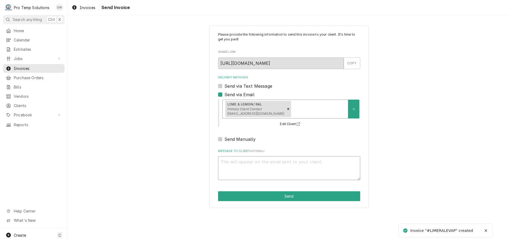
click at [244, 165] on textarea "Message to Client ( optional )" at bounding box center [289, 168] width 142 height 24
type textarea "x"
type textarea "#"
type textarea "x"
type textarea "#L"
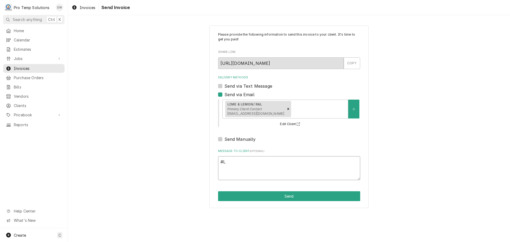
type textarea "x"
type textarea "#LI"
type textarea "x"
type textarea "#LIM"
type textarea "x"
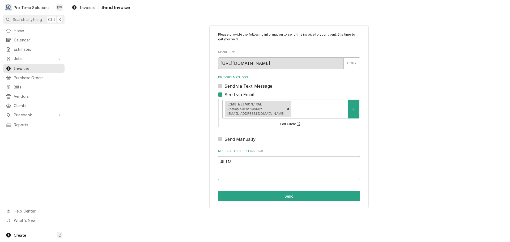
type textarea "#LIME"
type textarea "x"
type textarea "#[PERSON_NAME]"
type textarea "x"
type textarea "#LIMERA"
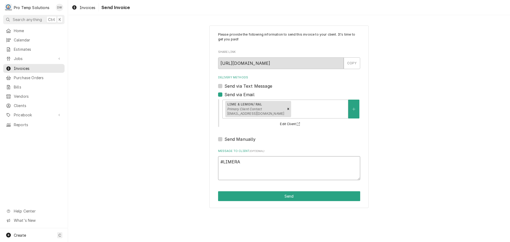
type textarea "x"
type textarea "#LIMERAL"
type textarea "x"
type textarea "#LIMERALE"
type textarea "x"
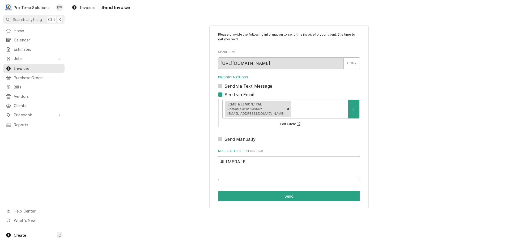
type textarea "#LIMERALEV"
type textarea "x"
type textarea "#LIMERALEVA"
type textarea "x"
type textarea "#LIMERALEVAP"
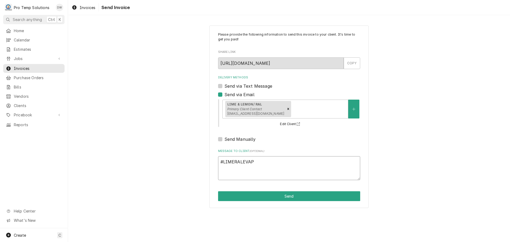
type textarea "x"
type textarea "#LIMERALEVAP"
type textarea "x"
type textarea "#LIMERALEVAP L"
type textarea "x"
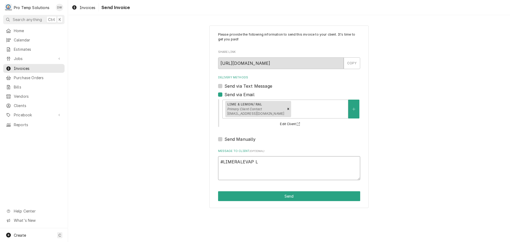
type textarea "#LIMERALEVAP LI"
type textarea "x"
type textarea "#LIMERALEVAP LIM"
type textarea "x"
type textarea "#LIMERALEVAP LIME"
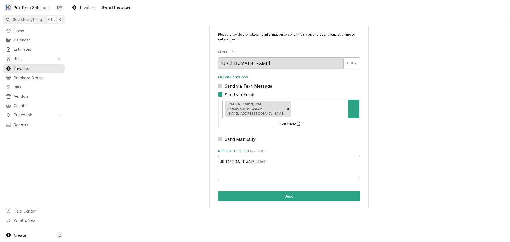
type textarea "x"
type textarea "#LIMERALEVAP LIME/"
type textarea "x"
type textarea "#LIMERALEVAP LIME/R"
type textarea "x"
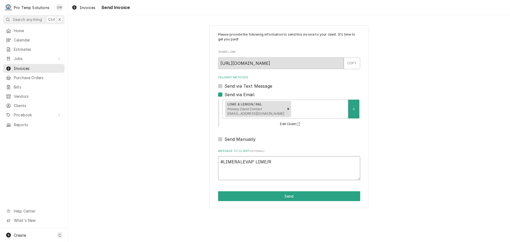
type textarea "#LIMERALEVAP LIME/RA"
type textarea "x"
type textarea "#LIMERALEVAP LIME/RAL"
type textarea "x"
type textarea "#LIMERALEVAP LIME/RAL-"
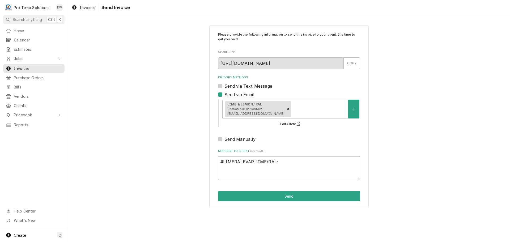
type textarea "x"
type textarea "#LIMERALEVAP LIME/RAL-"
type textarea "x"
type textarea "#LIMERALEVAP LIME/RAL- W"
type textarea "x"
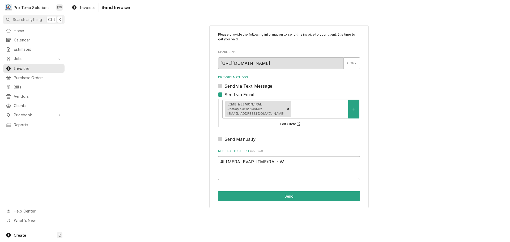
type textarea "#LIMERALEVAP LIME/RAL- WI"
type textarea "x"
type textarea "#LIMERALEVAP LIME/RAL- WIC"
type textarea "x"
type textarea "#LIMERALEVAP LIME/RAL- WIC"
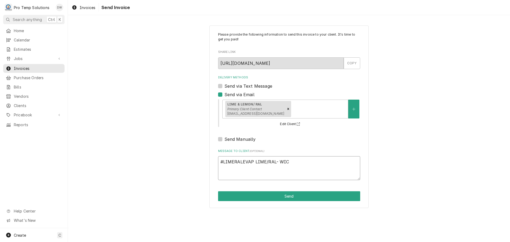
type textarea "x"
type textarea "#LIMERALEVAP LIME/RAL- WIC E"
type textarea "x"
type textarea "#LIMERALEVAP LIME/RAL- WIC EV"
type textarea "x"
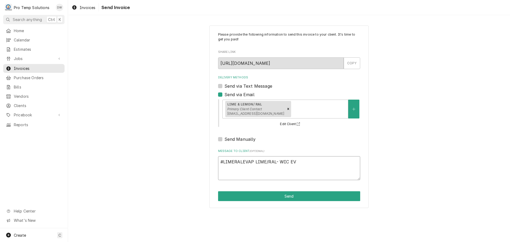
type textarea "#LIMERALEVAP LIME/RAL- WIC EVA"
type textarea "x"
type textarea "#LIMERALEVAP LIME/RAL- WIC EVAP"
type textarea "x"
type textarea "#LIMERALEVAP LIME/RAL- WIC EVAP"
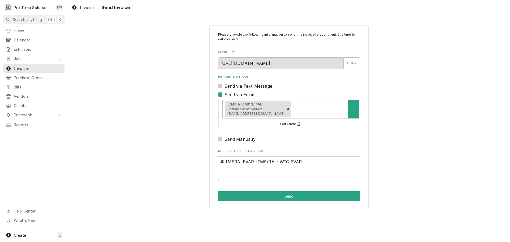
type textarea "x"
type textarea "#LIMERALEVAP LIME/RAL- WIC EVAP A"
type textarea "x"
type textarea "#LIMERALEVAP LIME/RAL- WIC EVAP AS"
type textarea "x"
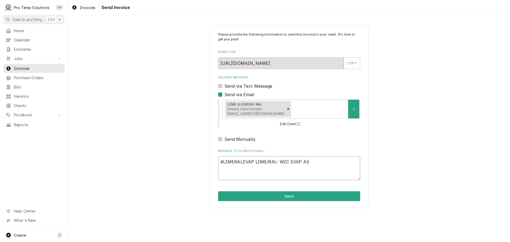
type textarea "#LIMERALEVAP LIME/RAL- WIC EVAP ASS"
type textarea "x"
type textarea "#LIMERALEVAP LIME/RAL- WIC EVAP ASSY"
type textarea "x"
type textarea "#LIMERALEVAP LIME/RAL- WIC EVAP ASSY I"
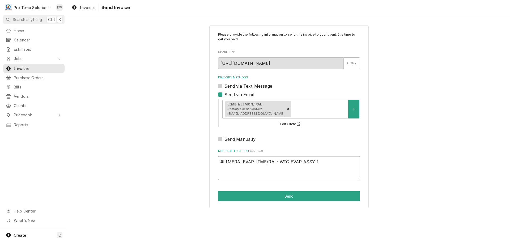
type textarea "x"
type textarea "#LIMERALEVAP LIME/RAL- WIC EVAP ASSY IN"
type textarea "x"
type textarea "#LIMERALEVAP LIME/RAL- WIC EVAP ASSY INS"
type textarea "x"
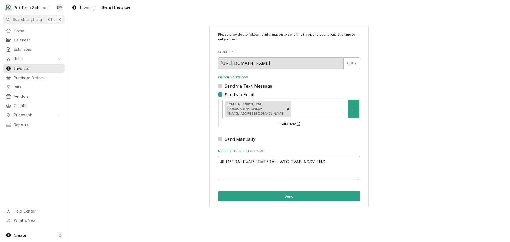
type textarea "#LIMERALEVAP LIME/RAL- WIC EVAP ASSY INST"
type textarea "x"
type textarea "#LIMERALEVAP LIME/RAL- WIC EVAP ASSY INSTA"
type textarea "x"
type textarea "#LIMERALEVAP LIME/RAL- WIC EVAP ASSY INSTAL"
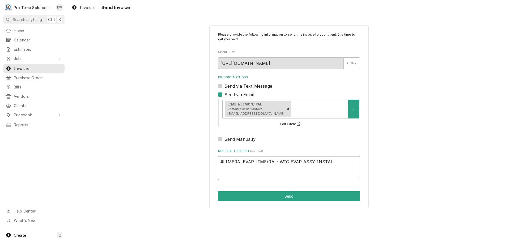
type textarea "x"
type textarea "#LIMERALEVAP LIME/RAL- WIC EVAP ASSY INSTALL"
click at [289, 194] on button "Send" at bounding box center [289, 196] width 142 height 10
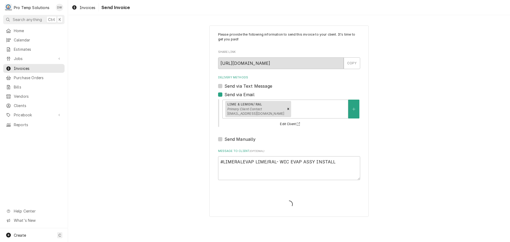
type textarea "x"
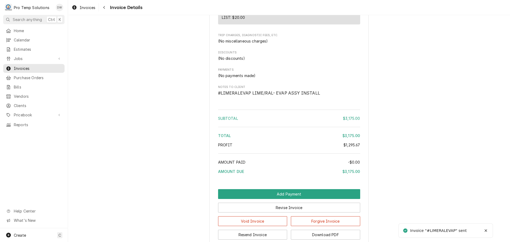
scroll to position [640, 0]
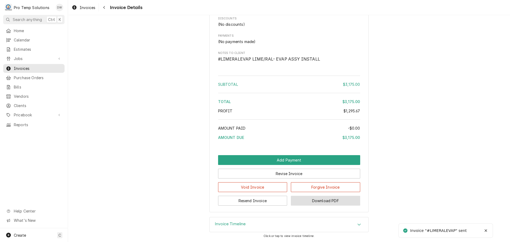
click at [327, 200] on button "Download PDF" at bounding box center [325, 201] width 69 height 10
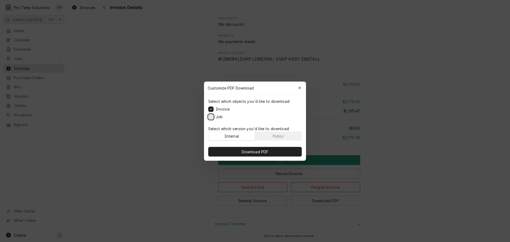
click at [210, 117] on button "Job" at bounding box center [210, 116] width 5 height 5
click at [247, 149] on span "Download PDF" at bounding box center [255, 152] width 29 height 6
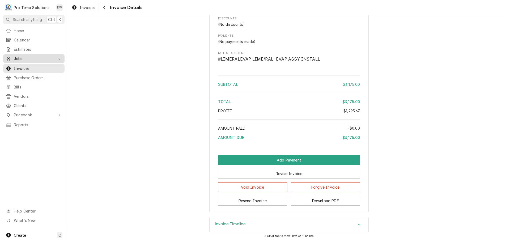
click at [27, 58] on span "Jobs" at bounding box center [34, 59] width 40 height 6
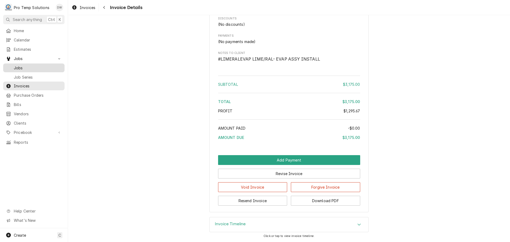
click at [18, 65] on span "Jobs" at bounding box center [38, 68] width 48 height 6
